Goal: Task Accomplishment & Management: Complete application form

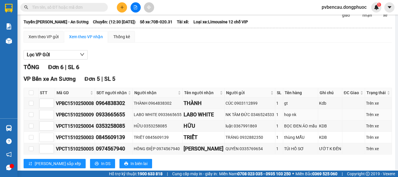
scroll to position [58, 0]
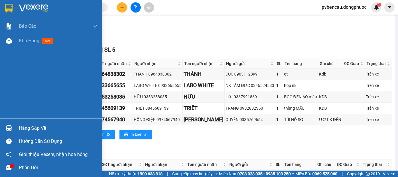
click at [11, 124] on div at bounding box center [9, 128] width 10 height 10
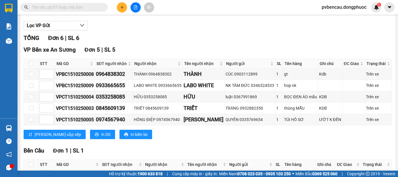
click at [217, 44] on section "Kết quả tìm kiếm ( 0 ) Bộ lọc No Data pvbencau.dongphuoc 1 Báo cáo Mẫu 1: Báo c…" at bounding box center [199, 88] width 398 height 177
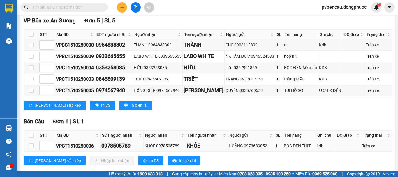
scroll to position [103, 0]
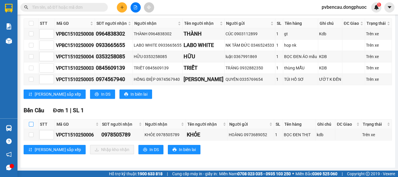
click at [32, 123] on input "checkbox" at bounding box center [31, 124] width 5 height 5
checkbox input "true"
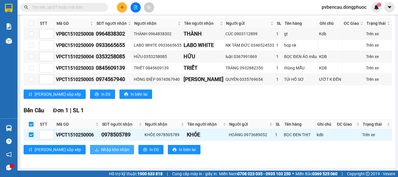
click at [101, 148] on span "Nhập kho nhận" at bounding box center [115, 149] width 28 height 6
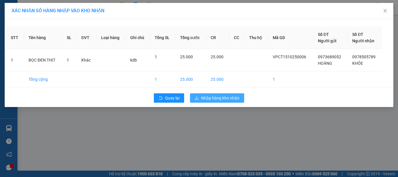
click at [222, 97] on span "Nhập hàng kho nhận" at bounding box center [220, 98] width 38 height 6
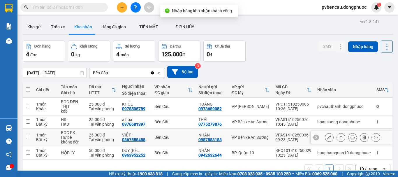
scroll to position [27, 0]
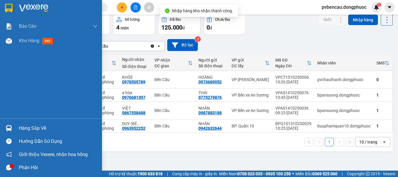
click at [15, 125] on div "Hàng sắp về" at bounding box center [51, 128] width 102 height 13
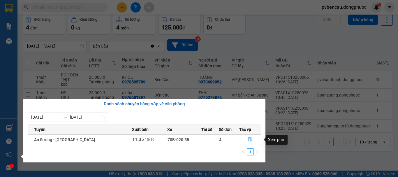
click at [252, 138] on button "button" at bounding box center [250, 139] width 21 height 9
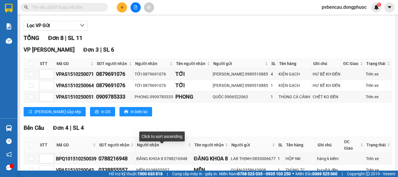
scroll to position [117, 0]
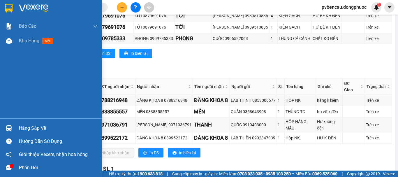
click at [15, 127] on div "Hàng sắp về" at bounding box center [51, 128] width 102 height 13
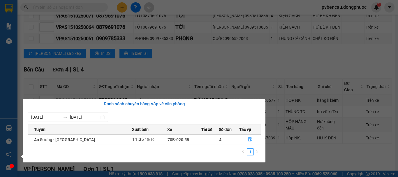
click at [191, 67] on section "Kết quả tìm kiếm ( 0 ) Bộ lọc No Data pvbencau.dongphuoc 1 Báo cáo Mẫu 1: Báo c…" at bounding box center [199, 88] width 398 height 177
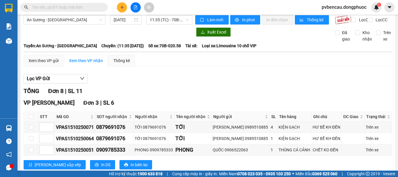
scroll to position [0, 0]
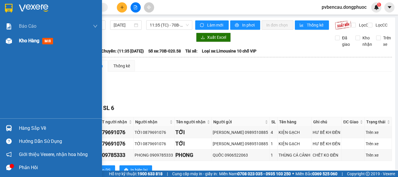
click at [32, 39] on span "Kho hàng" at bounding box center [29, 41] width 20 height 6
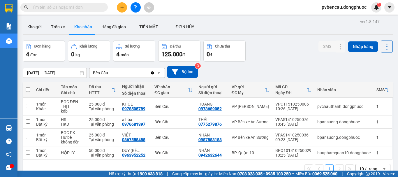
click at [49, 73] on div "ver 1.8.147 Kho gửi Trên xe Kho nhận Hàng đã giao TIỀN MẶT ĐƠN HỦY Đơn hàng 4…" at bounding box center [207, 105] width 375 height 177
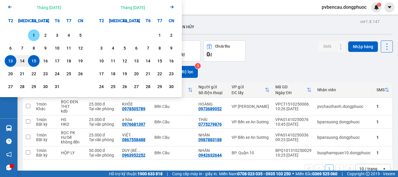
click at [32, 36] on div "1" at bounding box center [34, 35] width 8 height 7
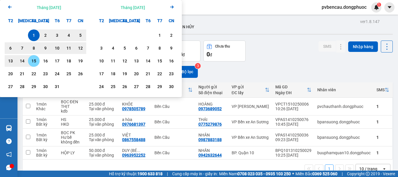
click at [35, 62] on div "15" at bounding box center [34, 60] width 8 height 7
type input "[DATE] – [DATE]"
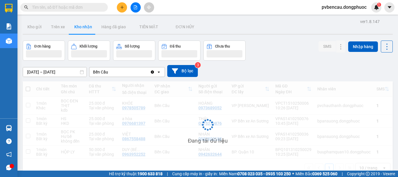
scroll to position [27, 0]
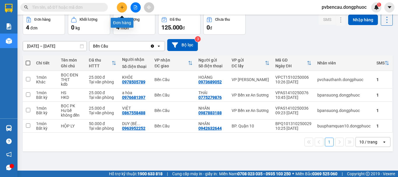
click at [124, 6] on button at bounding box center [122, 7] width 10 height 10
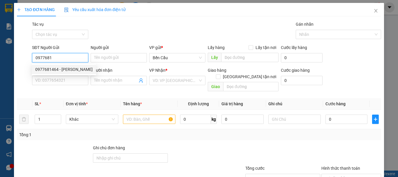
click at [61, 69] on div "0977681464 - [PERSON_NAME]" at bounding box center [63, 69] width 57 height 6
type input "0977681464"
type input "CHÚ SƠN"
type input "0843789718"
type input "VÂN"
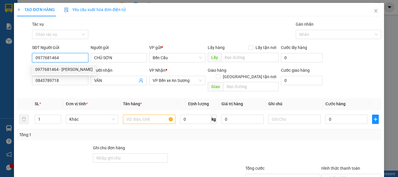
type input "40.000"
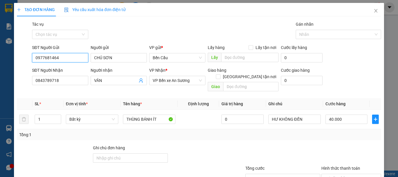
scroll to position [39, 0]
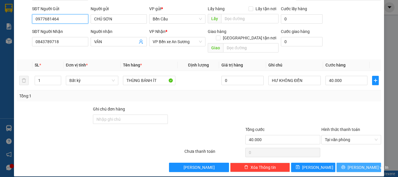
type input "0977681464"
click at [361, 164] on span "[PERSON_NAME] và In" at bounding box center [368, 167] width 41 height 6
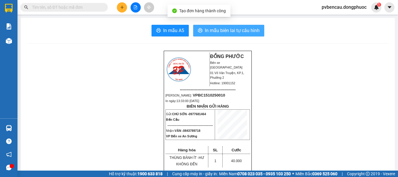
drag, startPoint x: 221, startPoint y: 23, endPoint x: 222, endPoint y: 27, distance: 3.8
click at [222, 27] on button "In mẫu biên lai tự cấu hình" at bounding box center [228, 31] width 71 height 12
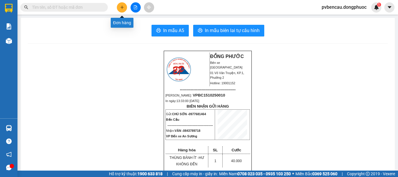
click at [120, 9] on button at bounding box center [122, 7] width 10 height 10
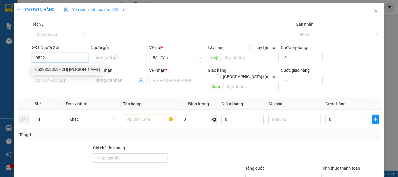
click at [74, 69] on div "0522859859 - CHỊ [PERSON_NAME]" at bounding box center [67, 69] width 65 height 6
type input "0522859859"
type input "CHỊ [PERSON_NAME]"
type input "0967268898"
type input "A HOÀNG"
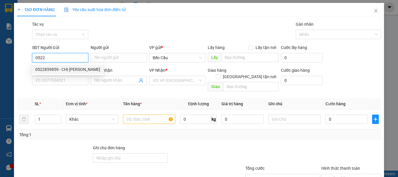
type input "Kdb"
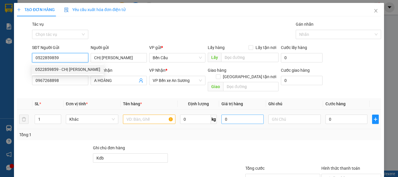
type input "20.000"
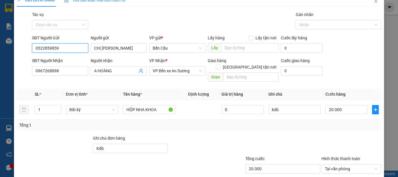
scroll to position [39, 0]
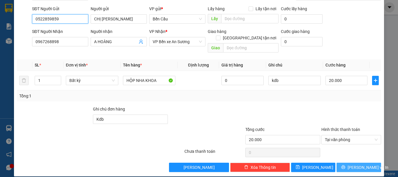
type input "0522859859"
click at [356, 164] on span "[PERSON_NAME] và In" at bounding box center [368, 167] width 41 height 6
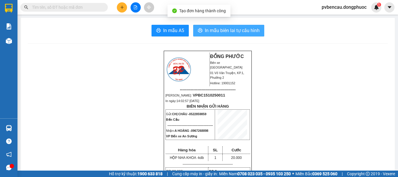
click at [238, 25] on button "In mẫu biên lai tự cấu hình" at bounding box center [228, 31] width 71 height 12
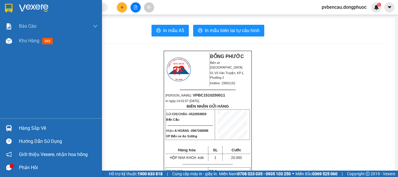
click at [12, 124] on div at bounding box center [9, 128] width 10 height 10
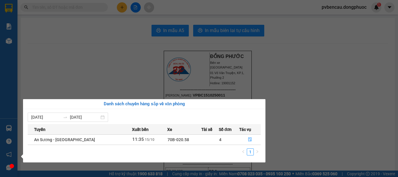
click at [285, 106] on section "Kết quả tìm kiếm ( 0 ) Bộ lọc No Data pvbencau.dongphuoc 1 Báo cáo Mẫu 1: Báo c…" at bounding box center [199, 88] width 398 height 177
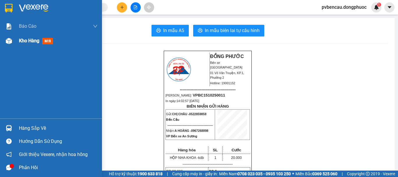
click at [15, 41] on div "Kho hàng mới" at bounding box center [51, 41] width 102 height 15
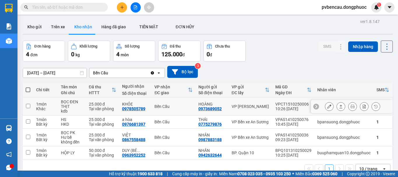
click at [83, 100] on td "BỌC ĐEN THỊT kdb" at bounding box center [72, 107] width 28 height 18
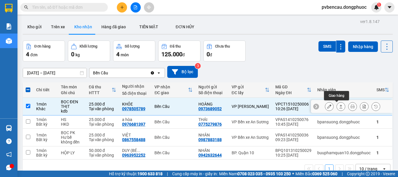
click at [339, 107] on icon at bounding box center [341, 106] width 4 height 4
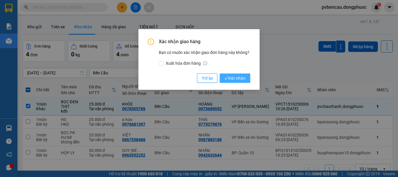
click at [230, 79] on span "Xác nhận" at bounding box center [234, 78] width 21 height 6
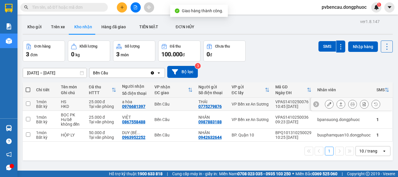
click at [93, 104] on div "Tại văn phòng" at bounding box center [102, 106] width 27 height 5
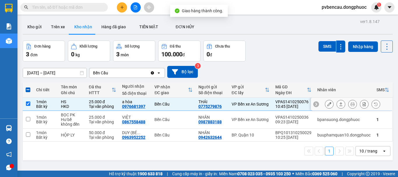
click at [339, 105] on icon at bounding box center [341, 104] width 4 height 4
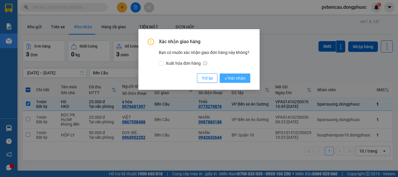
click at [246, 78] on button "Xác nhận" at bounding box center [235, 77] width 31 height 9
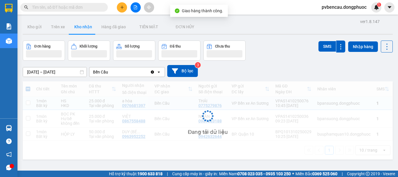
checkbox input "false"
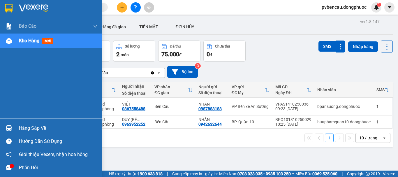
click at [15, 127] on div "Hàng sắp về" at bounding box center [51, 128] width 102 height 13
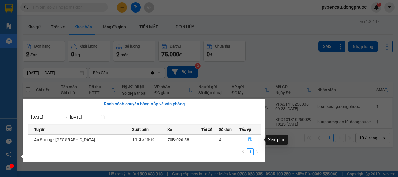
click at [248, 139] on icon "file-done" at bounding box center [249, 140] width 3 height 4
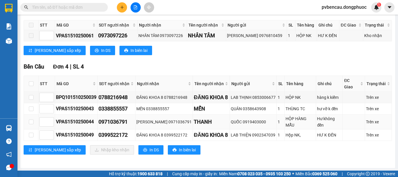
scroll to position [180, 0]
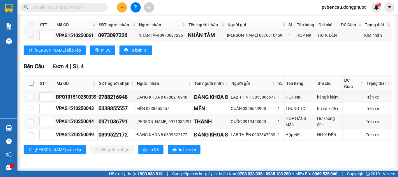
click at [30, 83] on input "checkbox" at bounding box center [31, 83] width 5 height 5
checkbox input "true"
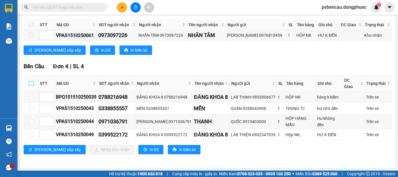
checkbox input "true"
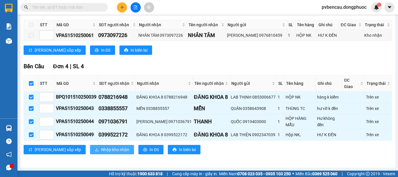
click at [101, 146] on span "Nhập kho nhận" at bounding box center [115, 149] width 28 height 6
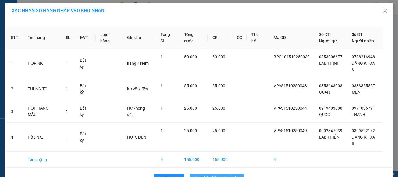
click at [221, 175] on span "Nhập hàng kho nhận" at bounding box center [220, 178] width 38 height 6
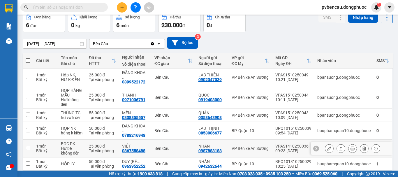
scroll to position [48, 0]
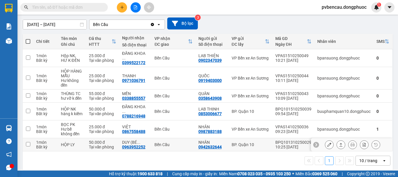
click at [76, 143] on td "HỘP LY" at bounding box center [72, 144] width 28 height 13
checkbox input "true"
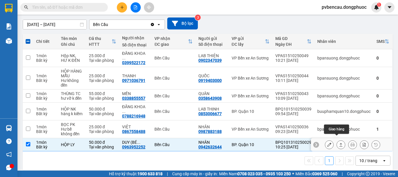
click at [337, 141] on button at bounding box center [341, 145] width 8 height 10
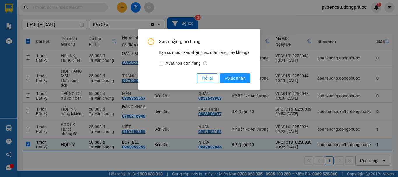
click at [237, 71] on div "Xác nhận giao hàng Bạn có muốn xác nhận giao đơn hàng này không? Xuất hóa đơn h…" at bounding box center [199, 60] width 103 height 44
click at [237, 76] on span "Xác nhận" at bounding box center [234, 78] width 21 height 6
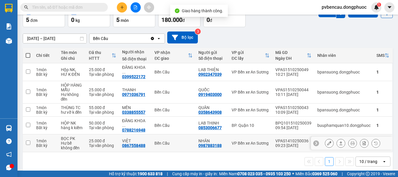
scroll to position [35, 0]
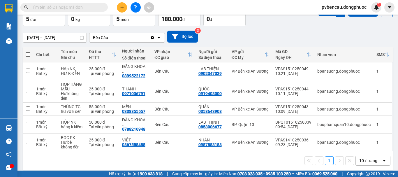
click at [94, 156] on div "1 10 / trang open" at bounding box center [208, 161] width 366 height 10
click at [83, 67] on td "Hộp NK, HƯ K ĐỀN" at bounding box center [72, 71] width 28 height 18
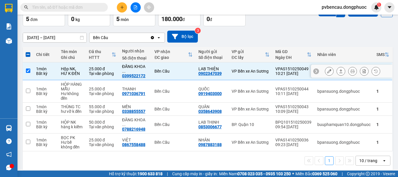
click at [340, 69] on button at bounding box center [341, 71] width 8 height 10
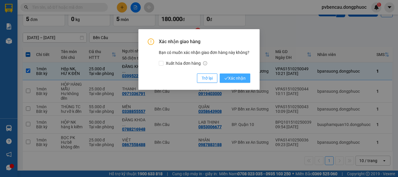
click at [244, 78] on span "Xác nhận" at bounding box center [234, 78] width 21 height 6
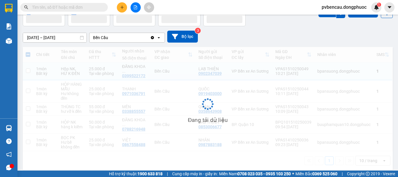
checkbox input "false"
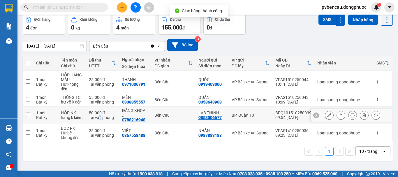
click at [100, 115] on div "Tại văn phòng" at bounding box center [102, 117] width 27 height 5
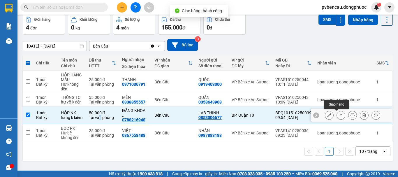
click at [337, 115] on button at bounding box center [341, 115] width 8 height 10
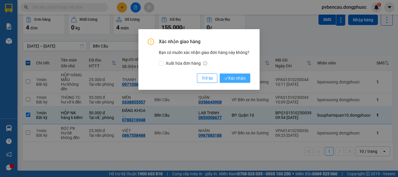
click at [239, 78] on span "Xác nhận" at bounding box center [234, 78] width 21 height 6
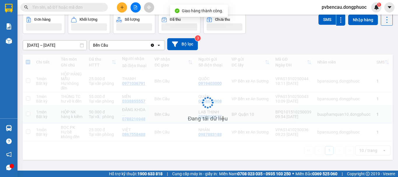
checkbox input "false"
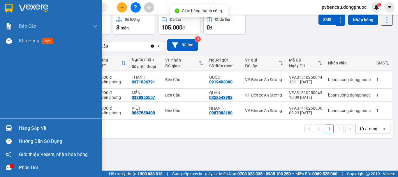
click at [11, 129] on img at bounding box center [9, 128] width 6 height 6
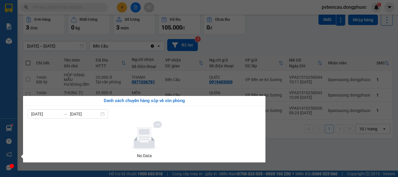
click at [282, 163] on section "Kết quả tìm kiếm ( 0 ) Bộ lọc No Data pvbencau.dongphuoc 1 Báo cáo Mẫu 1: Báo c…" at bounding box center [199, 88] width 398 height 177
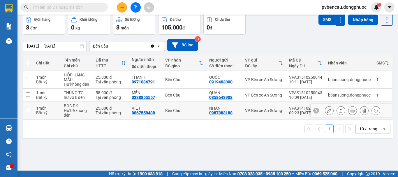
click at [68, 132] on div "1 10 / trang open" at bounding box center [208, 129] width 366 height 10
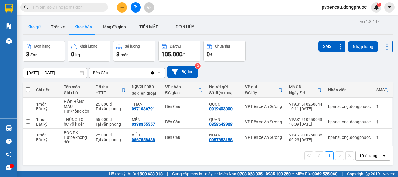
click at [37, 29] on button "Kho gửi" at bounding box center [35, 27] width 24 height 14
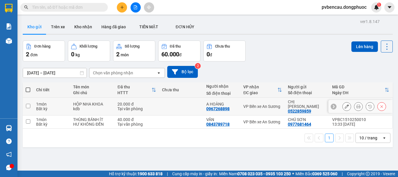
click at [102, 103] on div "HỘP NHA KHOA" at bounding box center [92, 104] width 38 height 5
checkbox input "true"
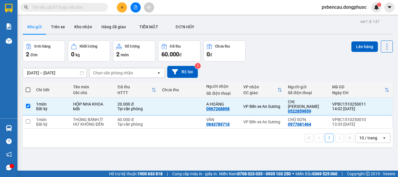
click at [100, 129] on div "1 10 / trang open" at bounding box center [208, 138] width 370 height 19
click at [100, 122] on div "HƯ KHÔNG ĐỀN" at bounding box center [92, 124] width 38 height 5
checkbox input "true"
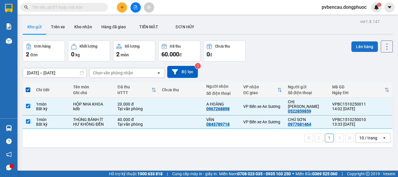
click at [362, 47] on button "Lên hàng" at bounding box center [365, 46] width 27 height 10
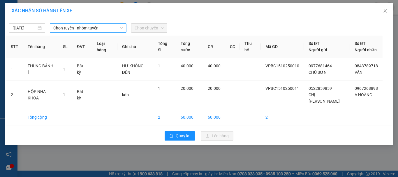
click at [82, 29] on span "Chọn tuyến - nhóm tuyến" at bounding box center [88, 28] width 70 height 9
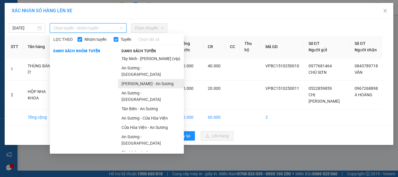
click at [139, 79] on li "[PERSON_NAME] - An Sương" at bounding box center [151, 83] width 66 height 9
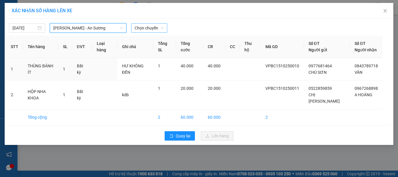
click at [137, 31] on span "Chọn chuyến" at bounding box center [149, 28] width 29 height 9
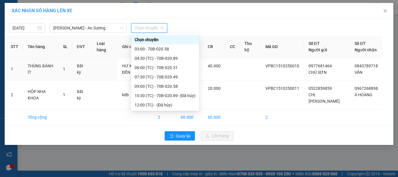
scroll to position [37, 0]
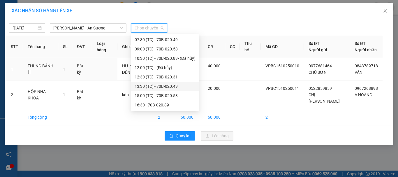
click at [158, 84] on div "13:30 (TC) - 70B-020.49" at bounding box center [165, 86] width 61 height 6
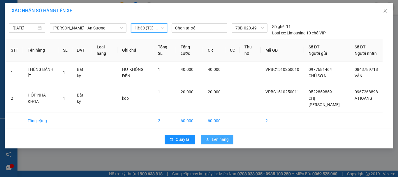
click at [218, 136] on span "Lên hàng" at bounding box center [220, 139] width 17 height 6
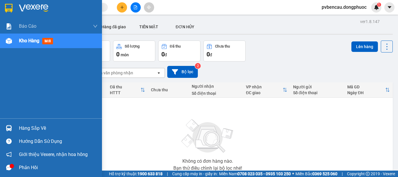
click at [14, 126] on div at bounding box center [9, 128] width 10 height 10
click at [14, 126] on div "Báo cáo Mẫu 1: Báo cáo dòng tiền Mẫu 1: Báo cáo dòng tiền theo nhân viên Mẫu 1:…" at bounding box center [51, 88] width 102 height 177
click at [15, 123] on div "Hàng sắp về" at bounding box center [51, 128] width 102 height 13
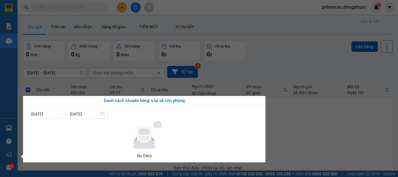
click at [303, 134] on section "Kết quả tìm kiếm ( 0 ) Bộ lọc No Data pvbencau.dongphuoc 1 Báo cáo Mẫu 1: Báo c…" at bounding box center [199, 88] width 398 height 177
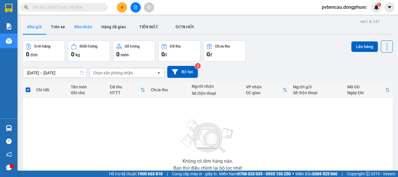
click at [81, 24] on button "Kho nhận" at bounding box center [83, 27] width 27 height 14
click at [82, 24] on button "Kho nhận" at bounding box center [83, 27] width 27 height 14
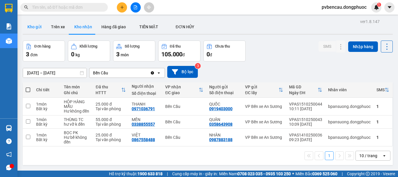
click at [34, 27] on button "Kho gửi" at bounding box center [35, 27] width 24 height 14
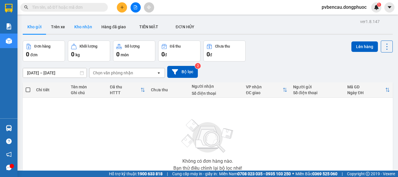
click at [73, 28] on button "Kho nhận" at bounding box center [83, 27] width 27 height 14
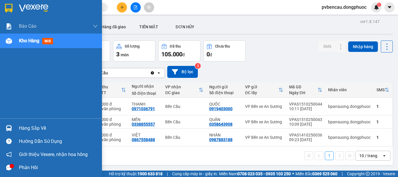
click at [15, 128] on div "Hàng sắp về" at bounding box center [51, 128] width 102 height 13
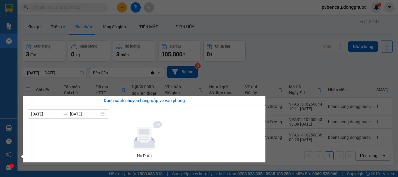
click at [268, 60] on section "Kết quả tìm kiếm ( 0 ) Bộ lọc No Data pvbencau.dongphuoc 1 Báo cáo Mẫu 1: Báo c…" at bounding box center [199, 88] width 398 height 177
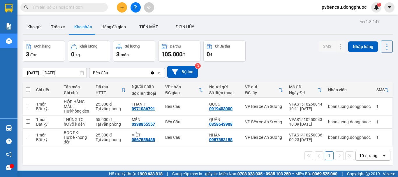
click at [124, 8] on icon "plus" at bounding box center [122, 7] width 4 height 4
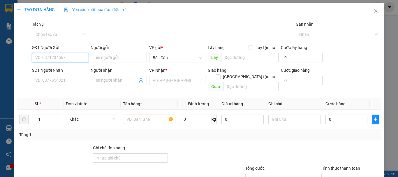
click at [60, 57] on input "SĐT Người Gửi" at bounding box center [60, 57] width 56 height 9
click at [56, 70] on div "0374499357 - [PERSON_NAME]" at bounding box center [63, 69] width 57 height 6
type input "0374499357"
type input "VÂN"
type input "0909581611"
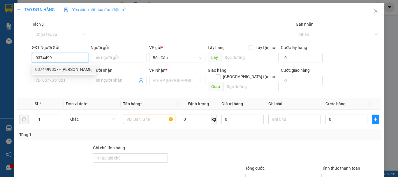
type input "THANH"
type input "30.000"
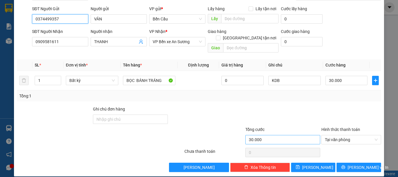
scroll to position [39, 0]
type input "0374499357"
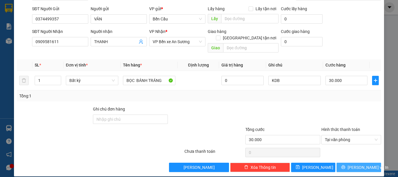
click at [345, 165] on icon "printer" at bounding box center [344, 167] width 4 height 4
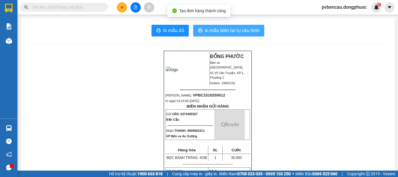
click at [208, 34] on span "In mẫu biên lai tự cấu hình" at bounding box center [232, 30] width 55 height 7
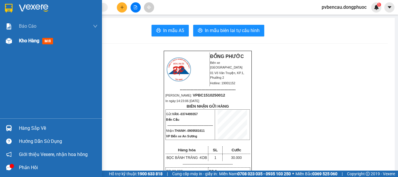
click at [15, 41] on div "Kho hàng mới" at bounding box center [51, 41] width 102 height 15
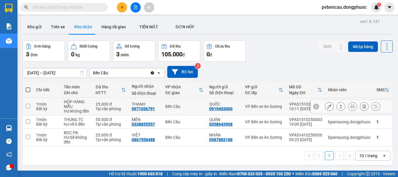
click at [78, 108] on div "HỘP HÀNG MẪU" at bounding box center [77, 103] width 26 height 9
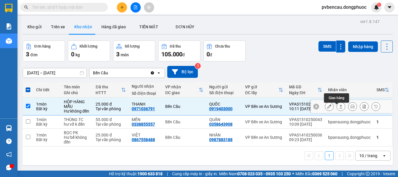
click at [337, 109] on button at bounding box center [341, 106] width 8 height 10
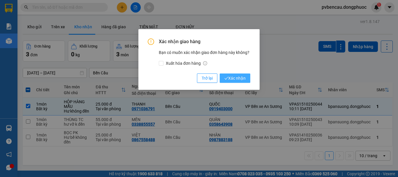
click at [245, 78] on span "Xác nhận" at bounding box center [234, 78] width 21 height 6
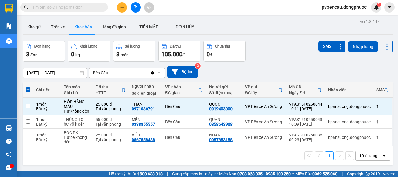
checkbox input "false"
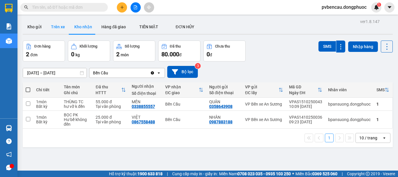
click at [60, 25] on button "Trên xe" at bounding box center [57, 27] width 23 height 14
type input "[DATE] – [DATE]"
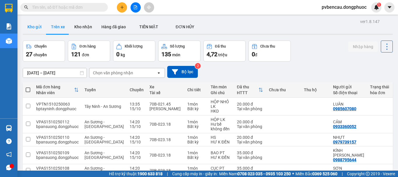
click at [39, 27] on button "Kho gửi" at bounding box center [35, 27] width 24 height 14
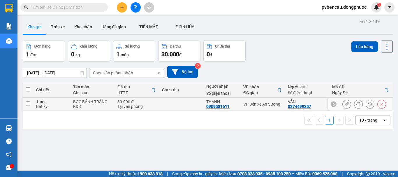
click at [89, 106] on div "KDB" at bounding box center [92, 106] width 38 height 5
checkbox input "true"
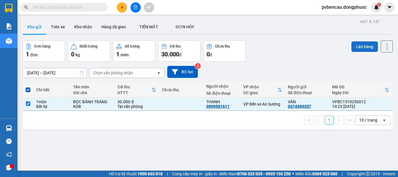
click at [358, 49] on button "Lên hàng" at bounding box center [365, 46] width 27 height 10
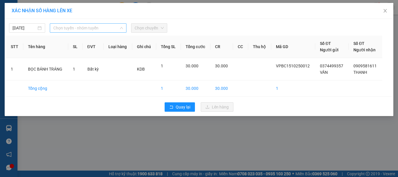
click at [100, 29] on span "Chọn tuyến - nhóm tuyến" at bounding box center [88, 28] width 70 height 9
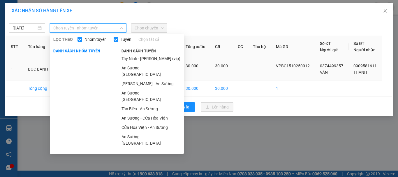
drag, startPoint x: 133, startPoint y: 76, endPoint x: 133, endPoint y: 58, distance: 18.1
click at [133, 79] on li "[PERSON_NAME] - An Sương" at bounding box center [151, 83] width 66 height 9
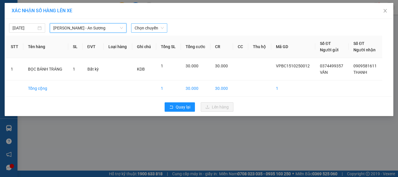
click at [151, 30] on span "Chọn chuyến" at bounding box center [149, 28] width 29 height 9
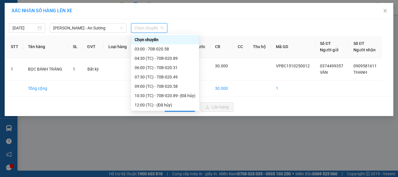
scroll to position [37, 0]
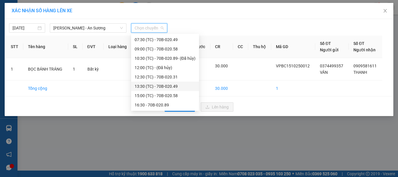
click at [164, 85] on div "13:30 (TC) - 70B-020.49" at bounding box center [165, 86] width 61 height 6
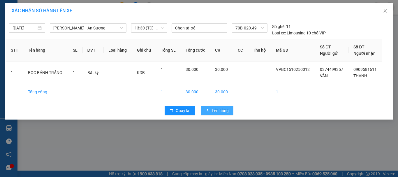
click at [209, 110] on icon "upload" at bounding box center [208, 110] width 4 height 4
